Goal: Task Accomplishment & Management: Manage account settings

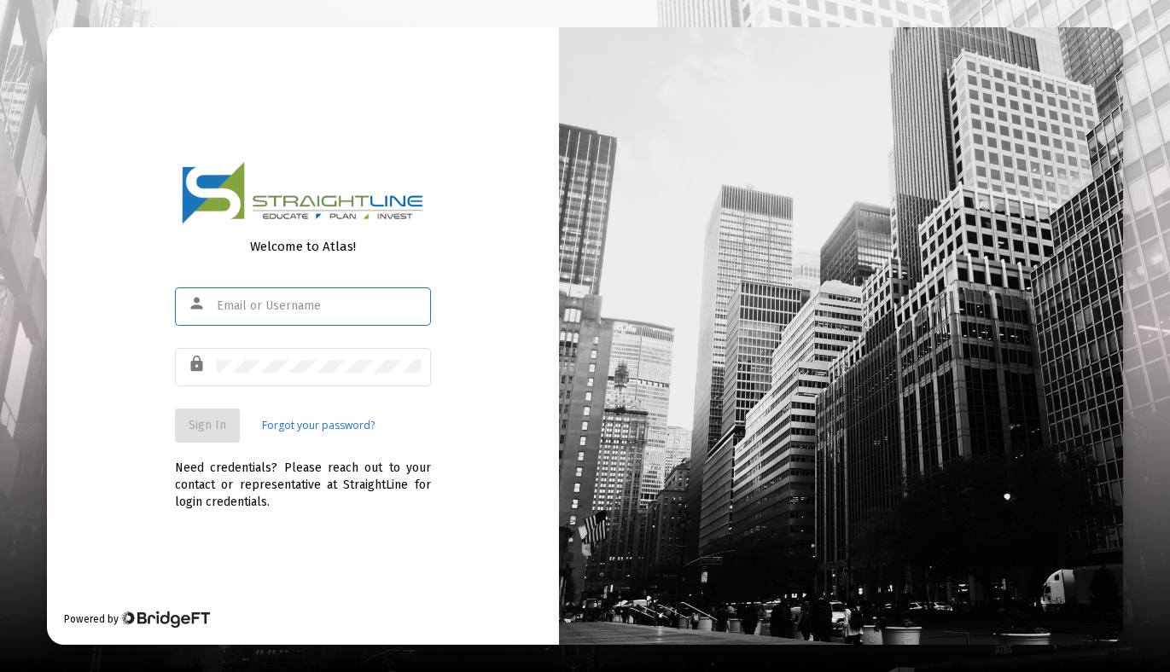
click at [220, 307] on input "text" at bounding box center [319, 307] width 205 height 14
type input "craig.gudakunst@gmail.com"
click at [222, 425] on span "Sign In" at bounding box center [208, 425] width 38 height 15
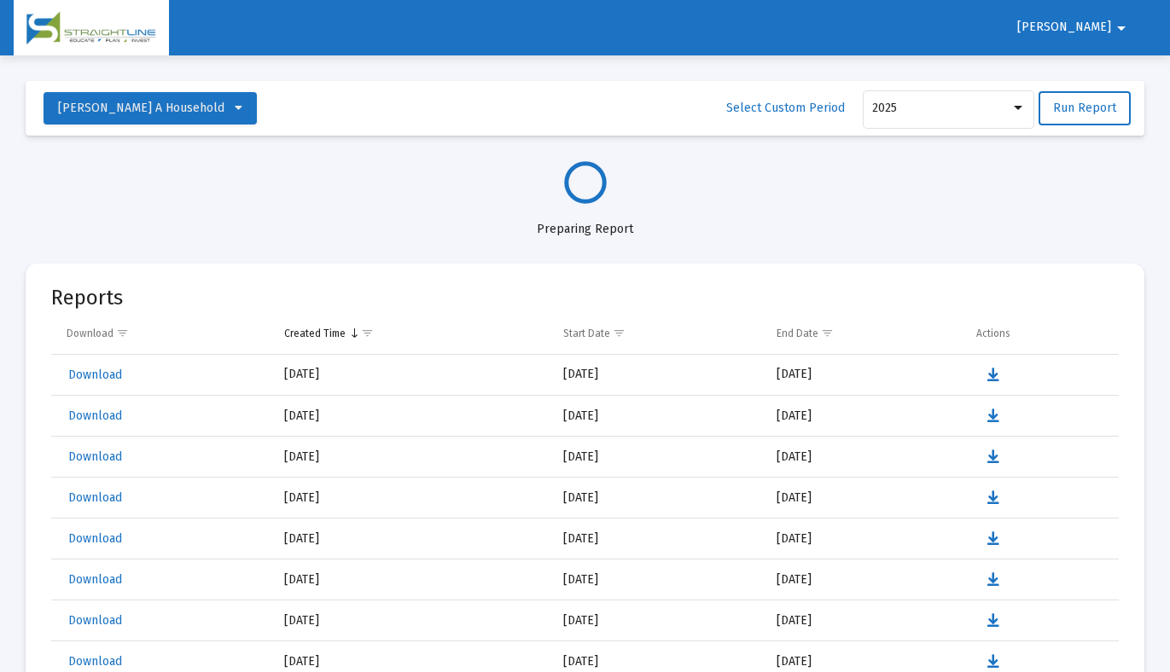
select select "View all"
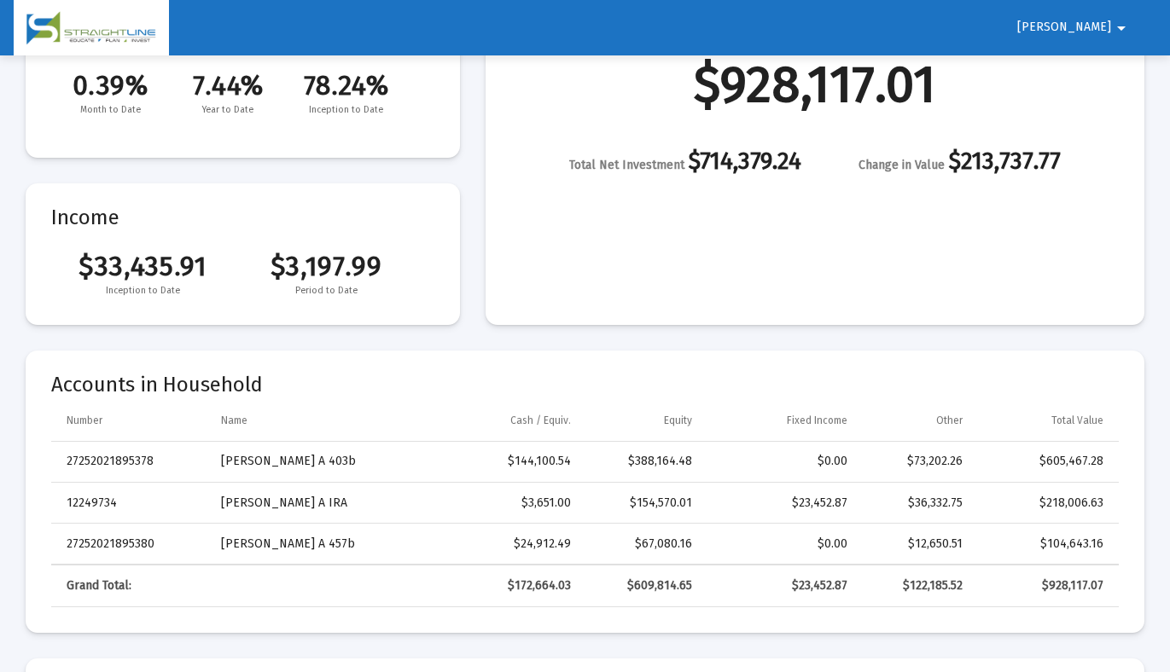
scroll to position [273, 0]
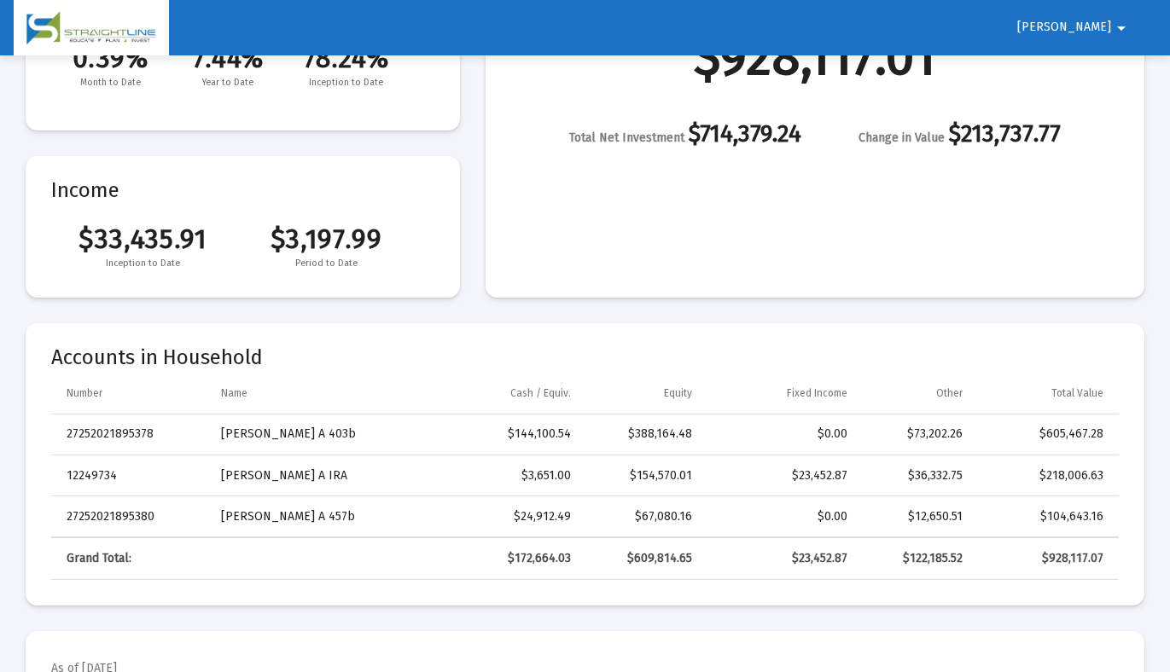
click at [1122, 28] on mat-icon "arrow_drop_down" at bounding box center [1121, 28] width 20 height 34
click at [1116, 70] on button "Logout" at bounding box center [1112, 72] width 96 height 41
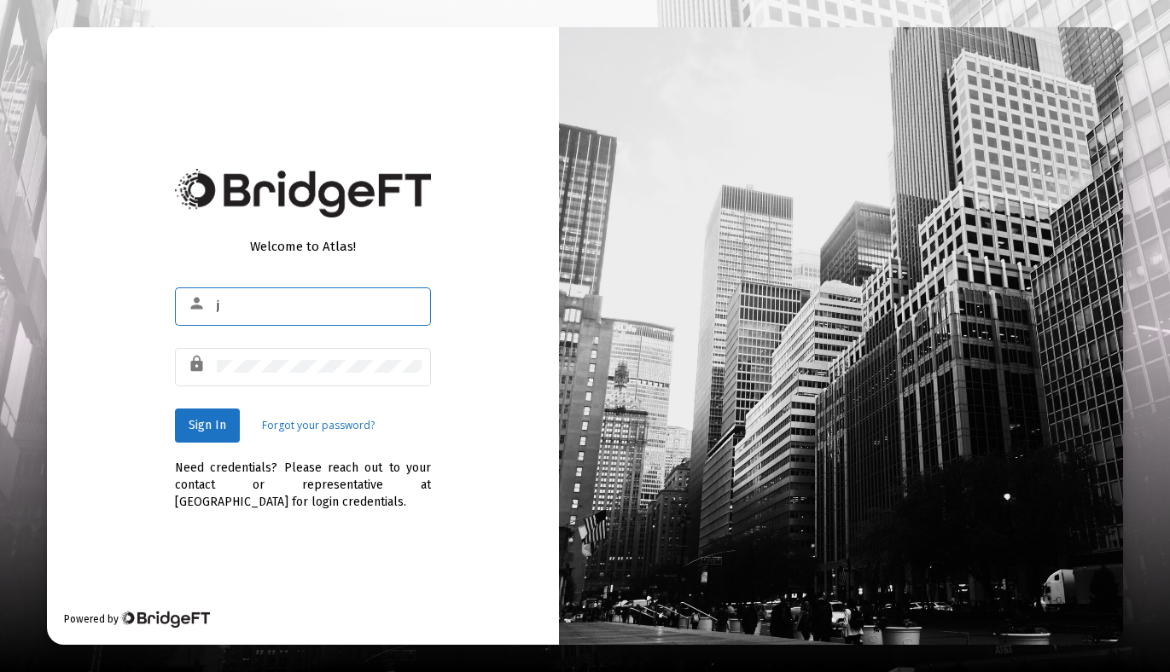
type input "[EMAIL_ADDRESS][DOMAIN_NAME]"
click at [215, 424] on span "Sign In" at bounding box center [208, 425] width 38 height 15
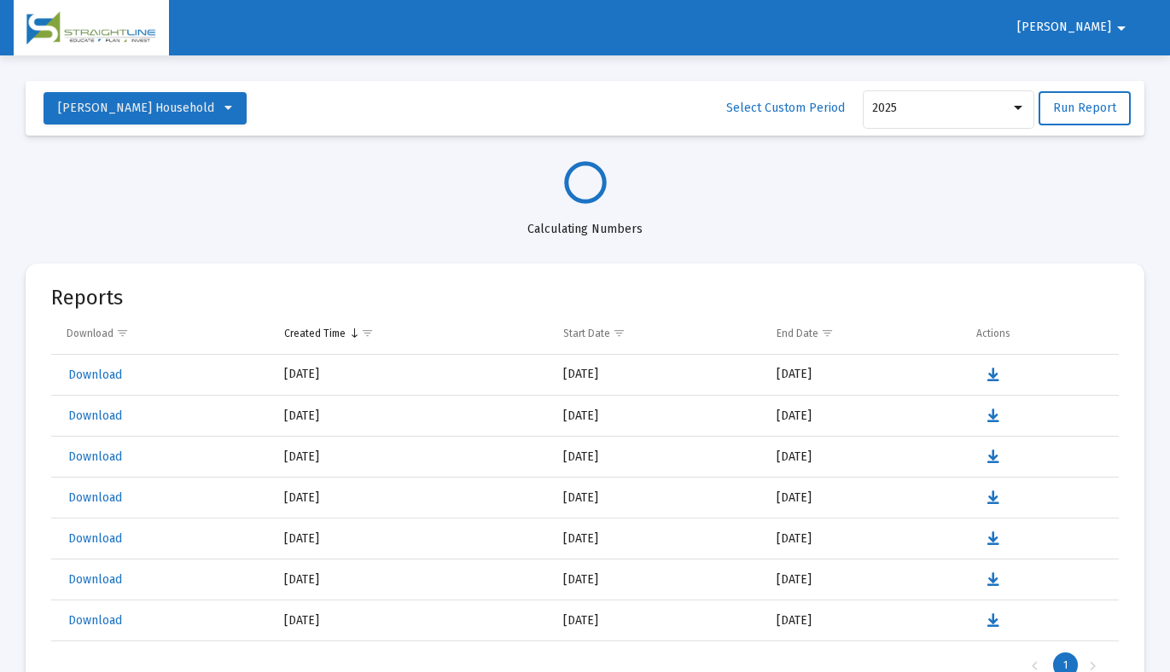
select select "View all"
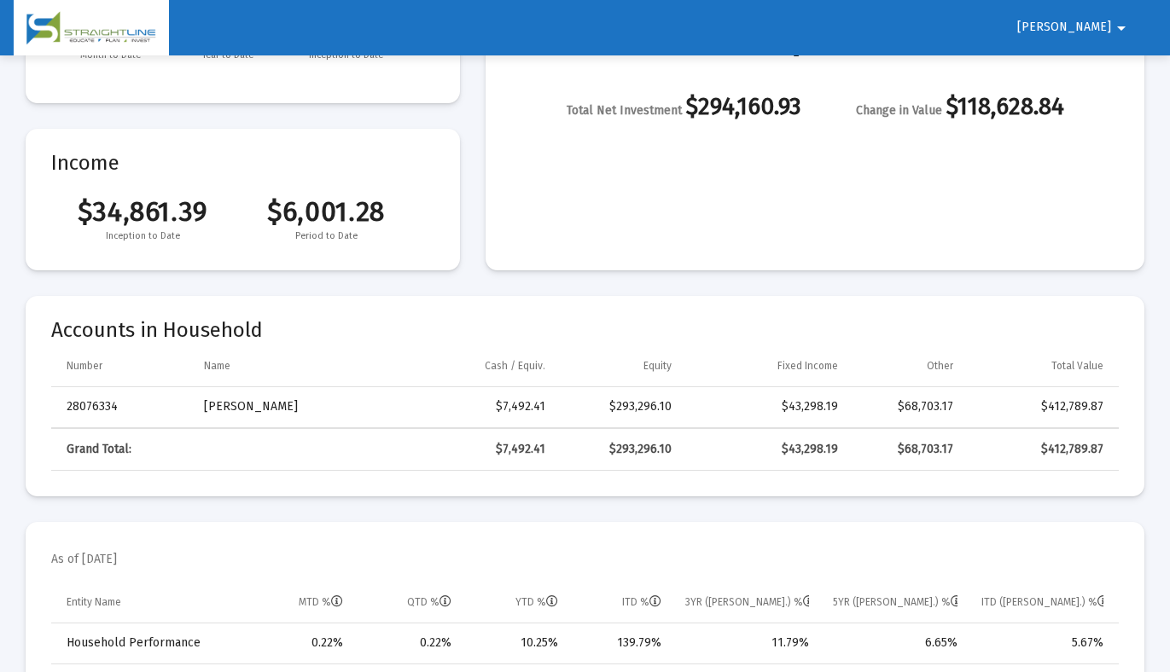
scroll to position [307, 0]
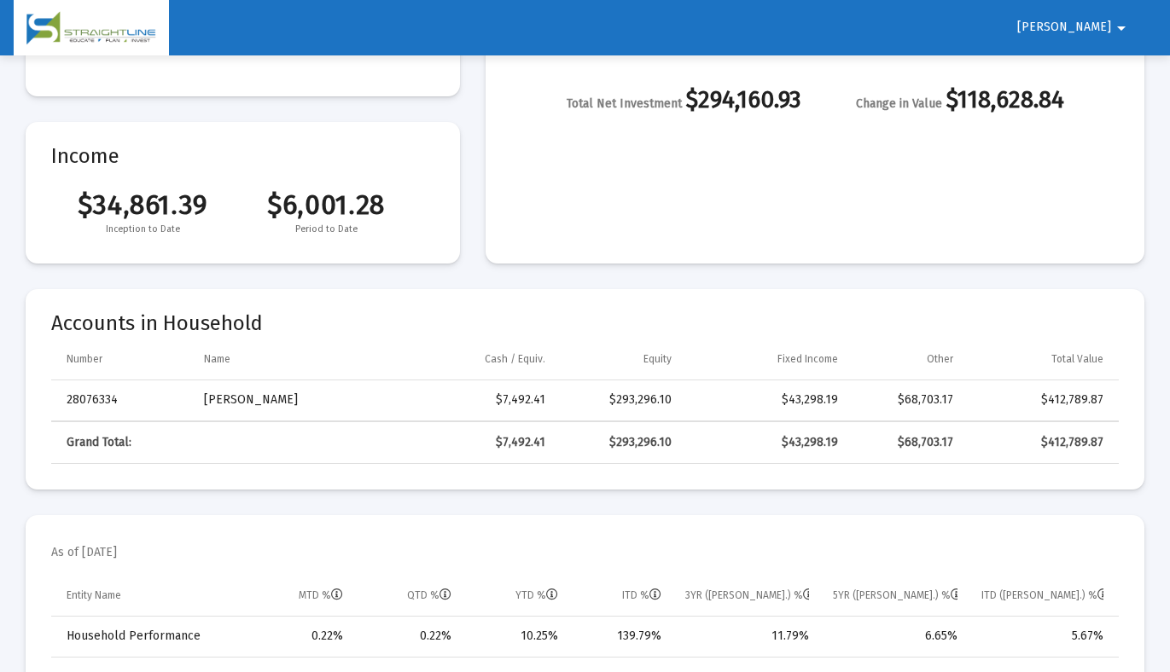
click at [1120, 32] on mat-icon "arrow_drop_down" at bounding box center [1121, 28] width 20 height 34
click at [1116, 73] on button "Logout" at bounding box center [1115, 72] width 96 height 41
